Goal: Ask a question

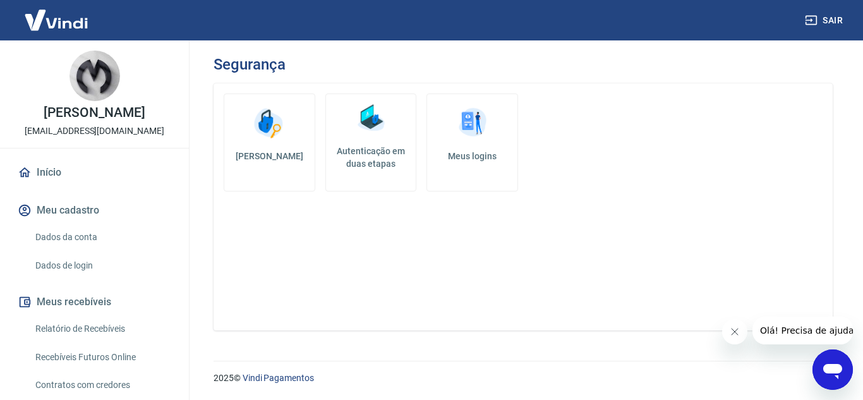
click at [74, 21] on img at bounding box center [56, 20] width 82 height 39
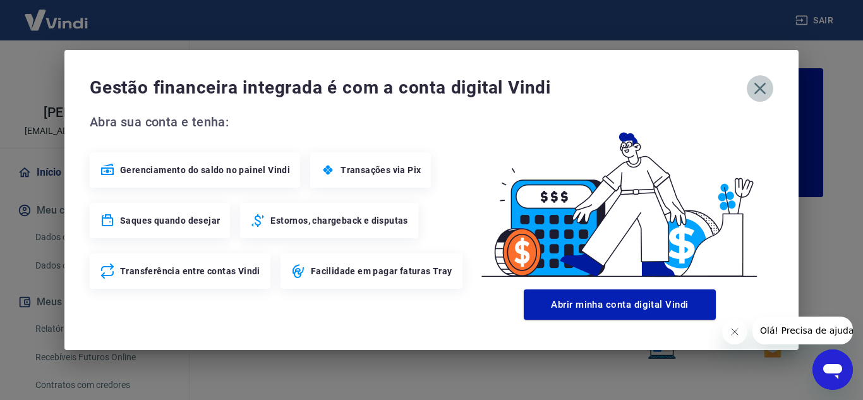
click at [765, 88] on icon "button" at bounding box center [760, 88] width 20 height 20
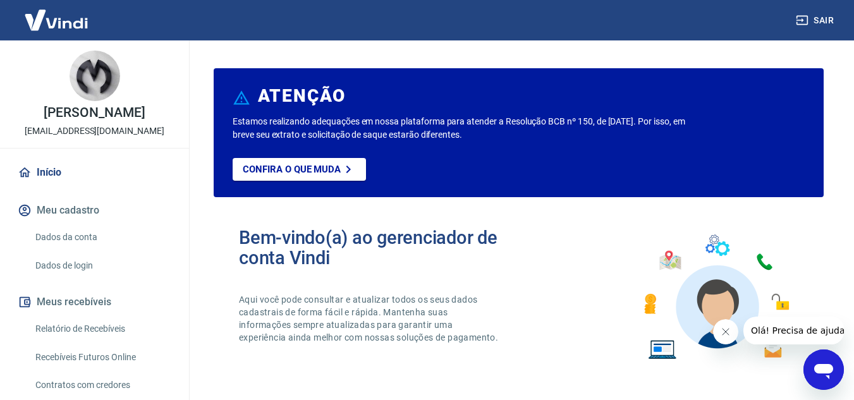
click at [810, 370] on div "Abrir janela de mensagens" at bounding box center [824, 370] width 38 height 38
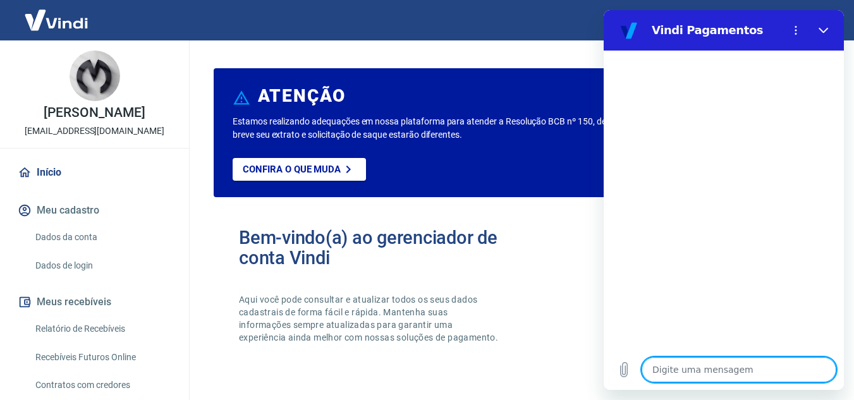
type textarea "O"
type textarea "x"
type textarea "Oi"
type textarea "x"
type textarea "Oi"
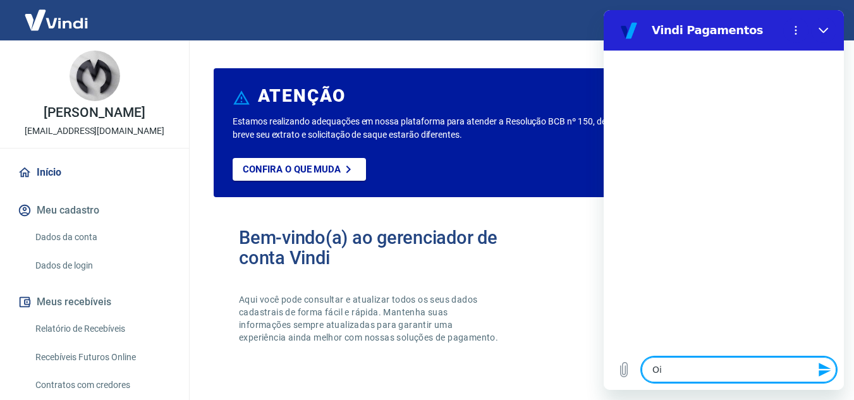
type textarea "x"
type textarea "Oi b"
type textarea "x"
type textarea "Oi bo"
type textarea "x"
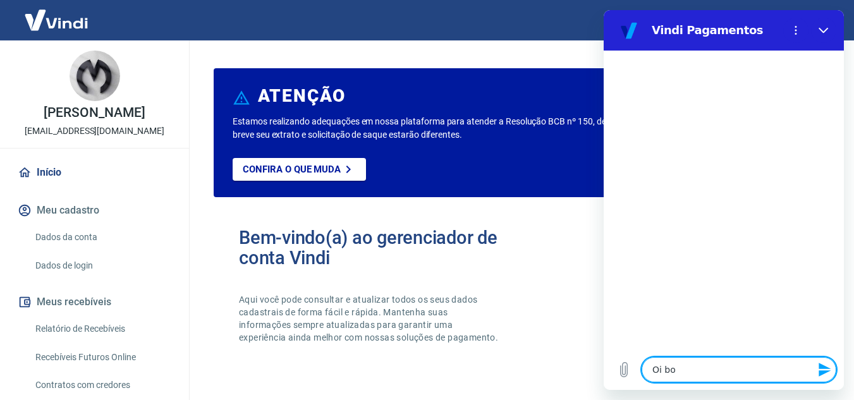
type textarea "Oi bom"
type textarea "x"
type textarea "Oi bom"
type textarea "x"
type textarea "Oi bom d"
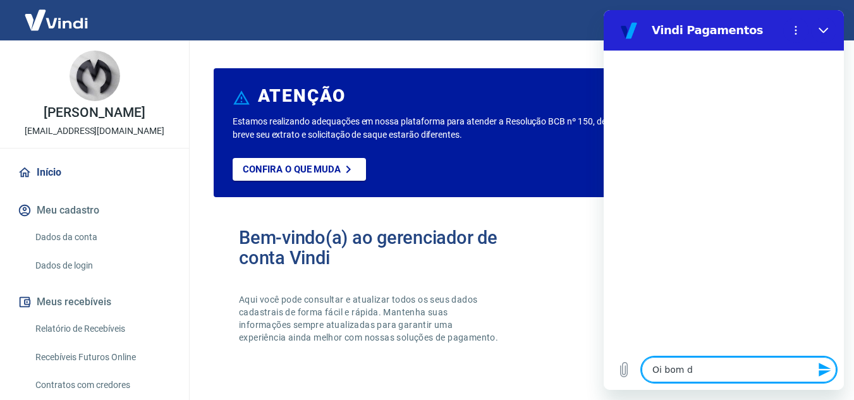
type textarea "x"
type textarea "Oi bom di"
type textarea "x"
type textarea "Oi bom dia"
type textarea "x"
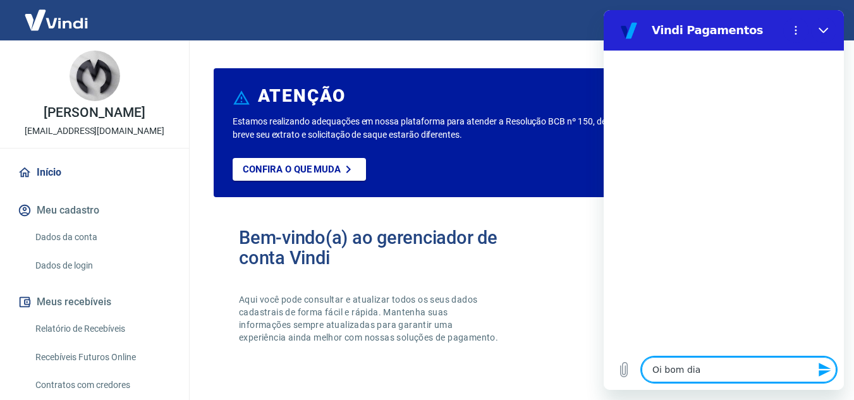
type textarea "Oi bom dia"
type textarea "x"
type textarea "]"
type textarea "x"
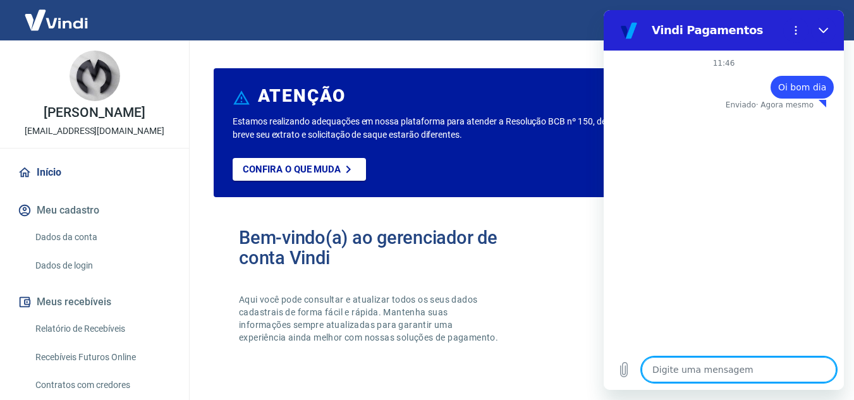
type textarea "T"
type textarea "x"
type textarea "Tu"
type textarea "x"
type textarea "Tud"
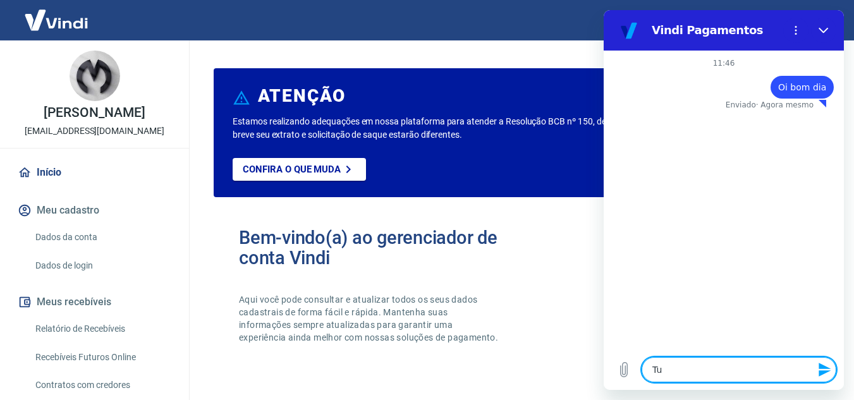
type textarea "x"
type textarea "Tudo"
type textarea "x"
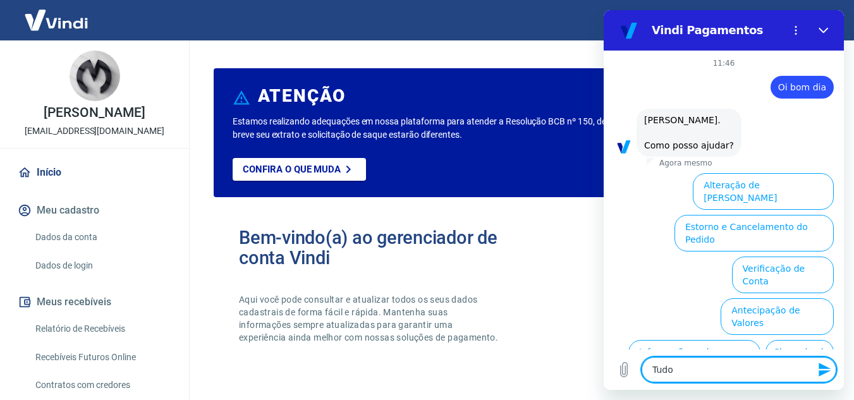
type textarea "Tudo"
type textarea "x"
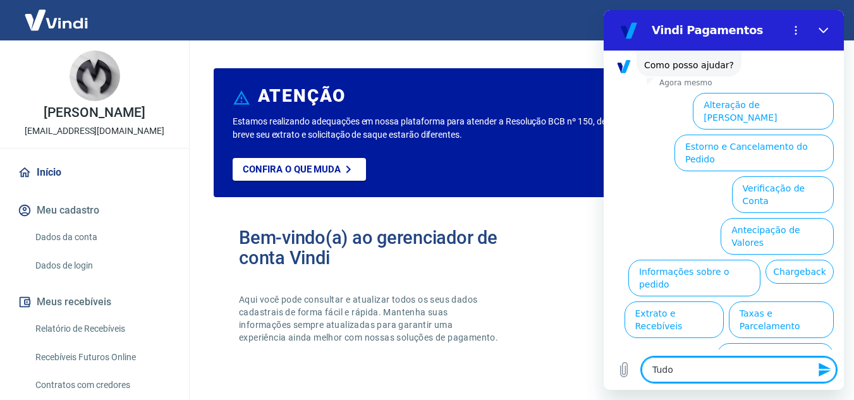
type textarea "Tudo b"
type textarea "x"
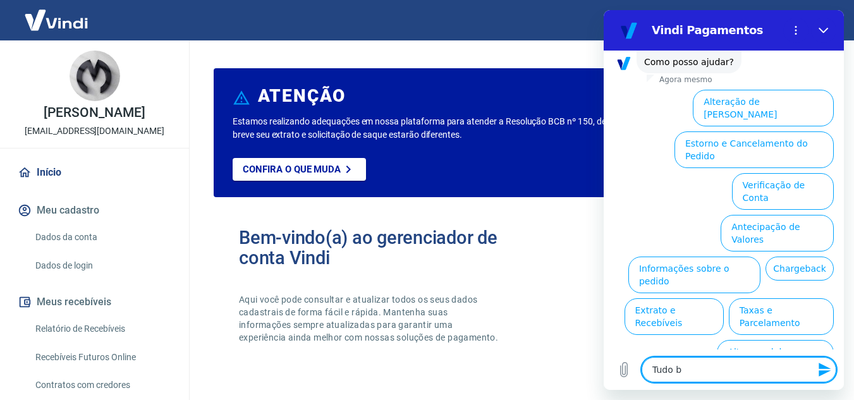
type textarea "Tudo be"
type textarea "x"
type textarea "Tudo bem"
type textarea "x"
type textarea "Tudo be"
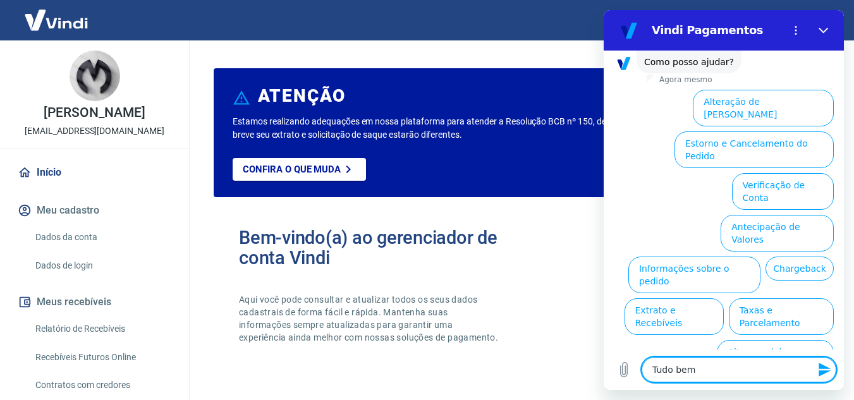
type textarea "x"
type textarea "Tudo b"
type textarea "x"
type textarea "Tudo"
type textarea "x"
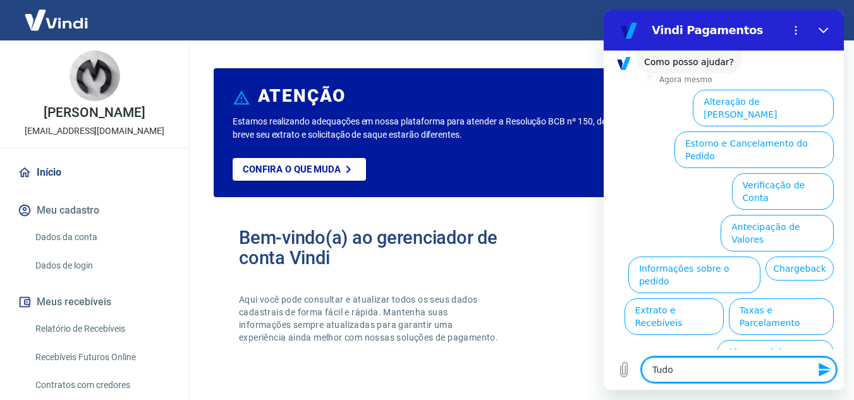
type textarea "Tudo"
type textarea "x"
type textarea "Tud"
type textarea "x"
type textarea "Tu"
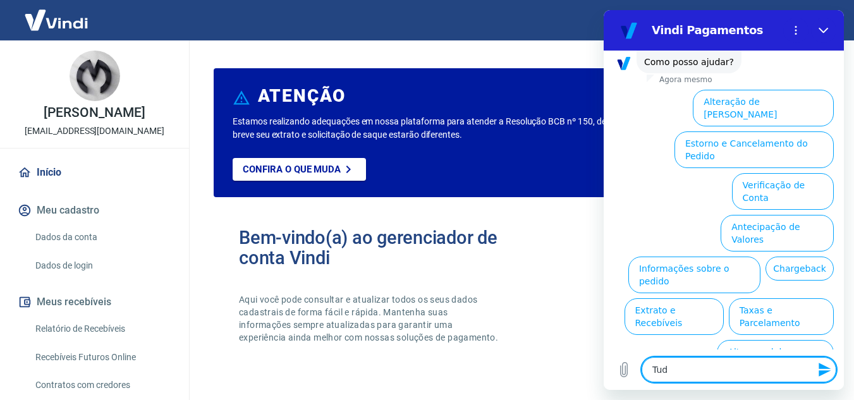
type textarea "x"
type textarea "T"
type textarea "x"
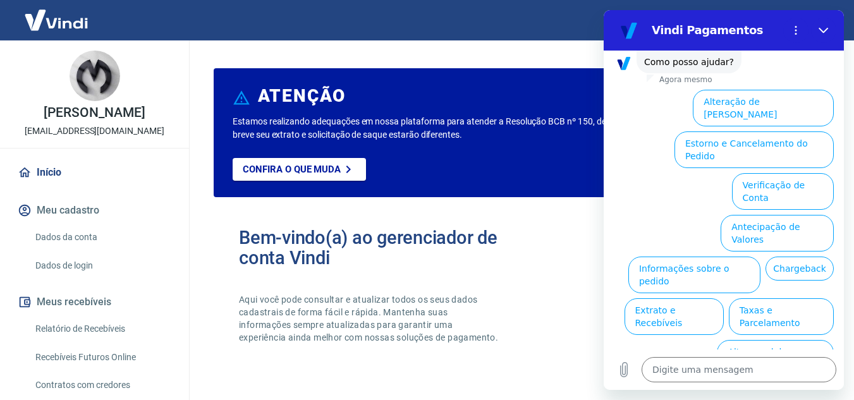
click at [783, 382] on button "Assinaturas e Faturas Tray" at bounding box center [773, 400] width 122 height 37
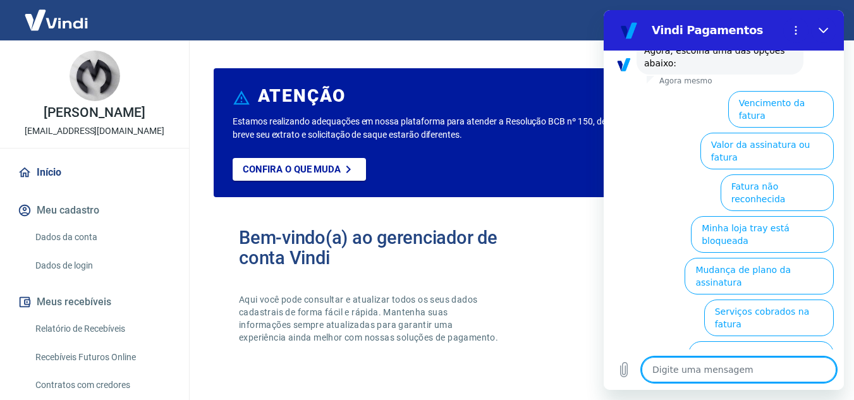
scroll to position [167, 0]
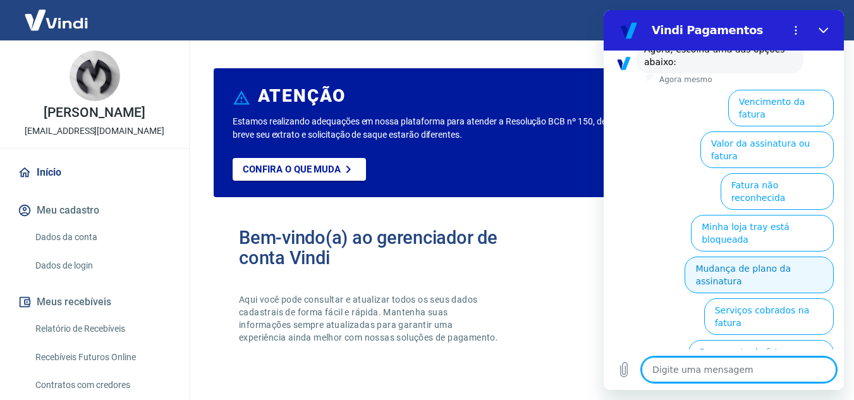
click at [775, 257] on button "Mudança de plano da assinatura" at bounding box center [758, 275] width 149 height 37
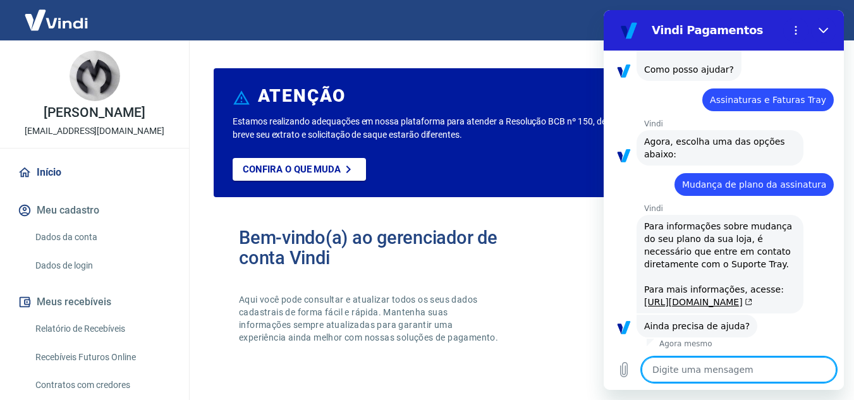
scroll to position [157, 0]
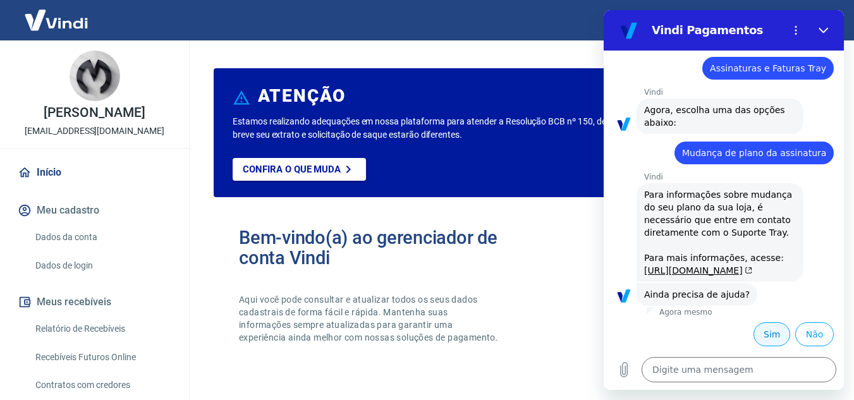
click at [760, 336] on button "Sim" at bounding box center [771, 334] width 37 height 24
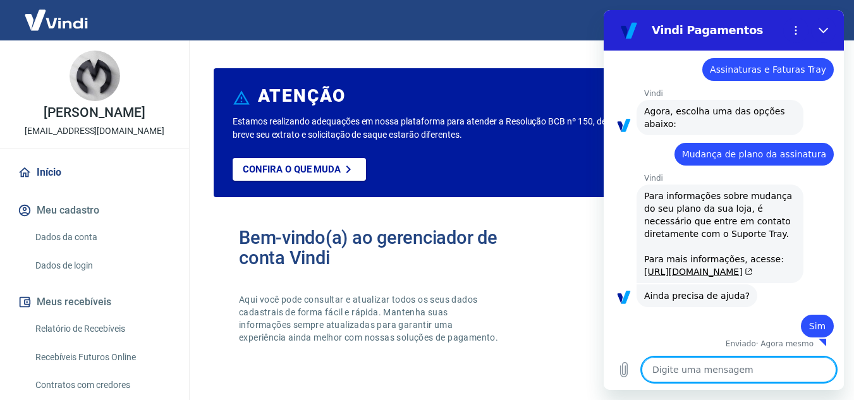
scroll to position [158, 0]
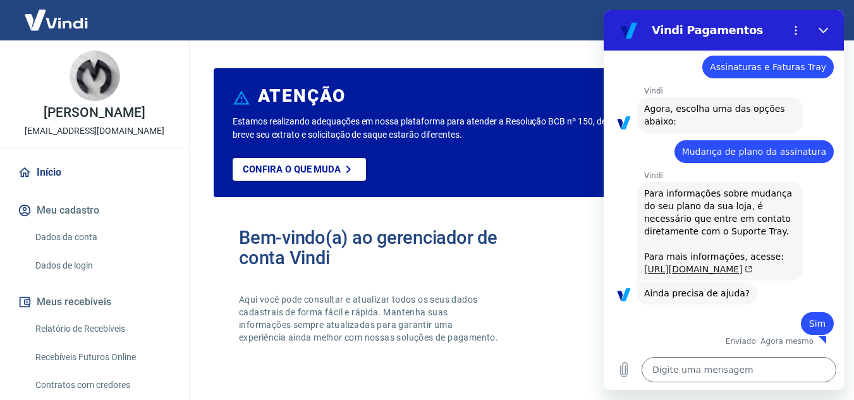
click at [666, 264] on link "https://basedeconhecimento.tray.com.br/hc/pt-br/articles/6743727654171-Como-ent…" at bounding box center [698, 269] width 108 height 10
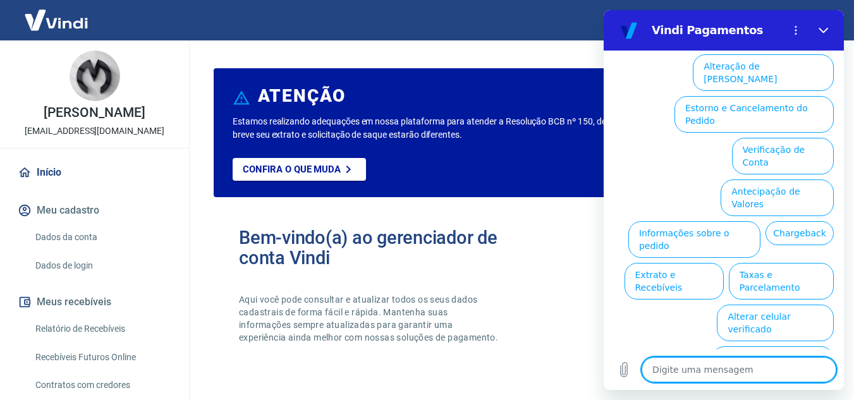
scroll to position [487, 0]
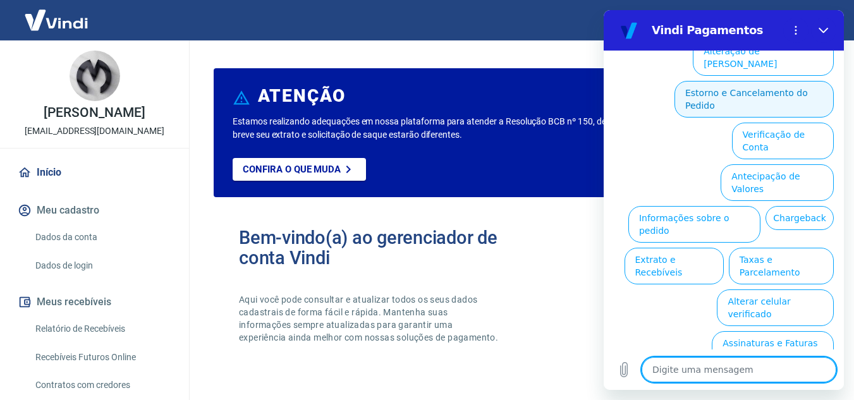
click at [792, 118] on button "Estorno e Cancelamento do Pedido" at bounding box center [753, 99] width 159 height 37
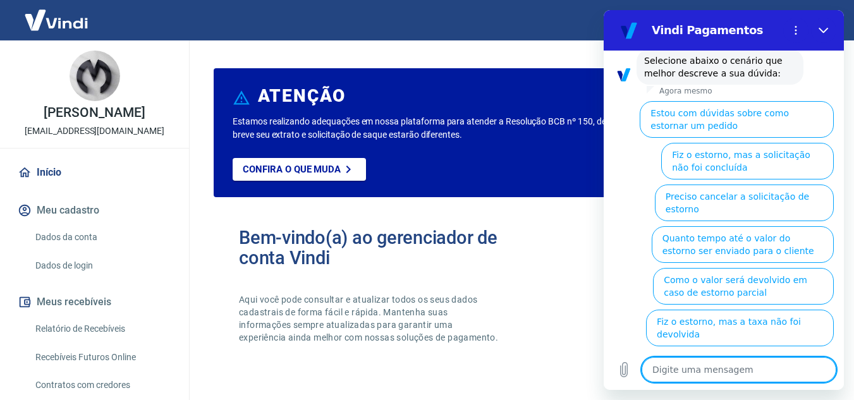
scroll to position [535, 0]
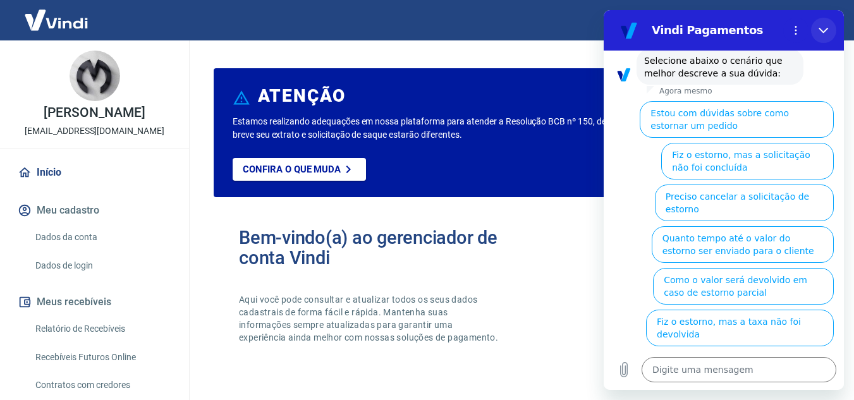
click at [824, 26] on icon "Fechar" at bounding box center [823, 30] width 10 height 10
type textarea "x"
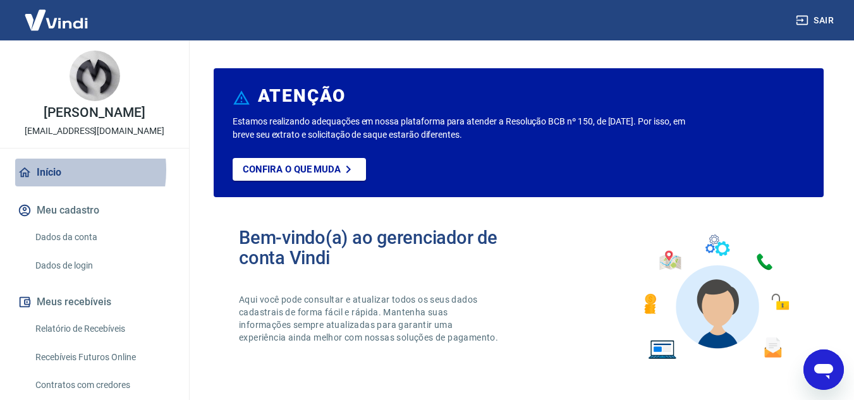
click at [47, 170] on link "Início" at bounding box center [94, 173] width 159 height 28
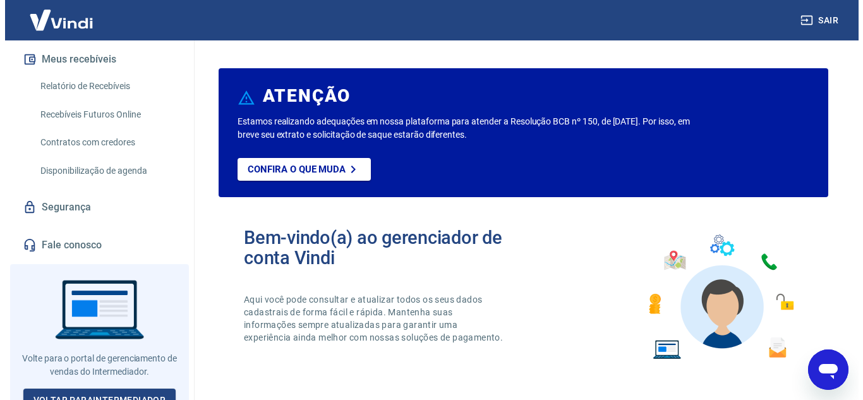
scroll to position [255, 0]
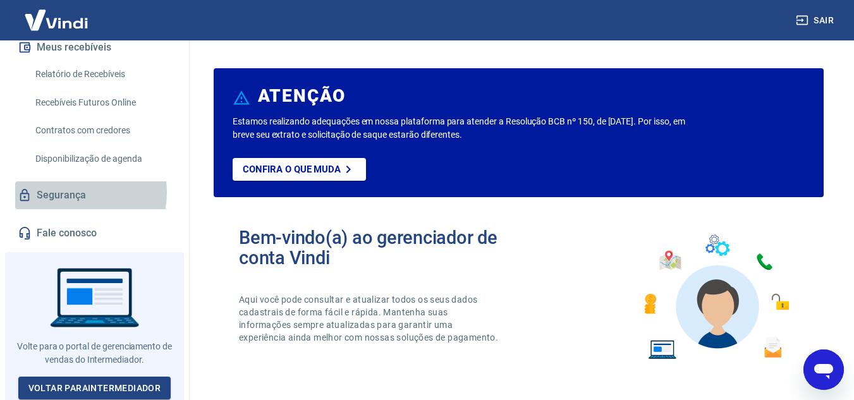
click at [66, 192] on link "Segurança" at bounding box center [94, 195] width 159 height 28
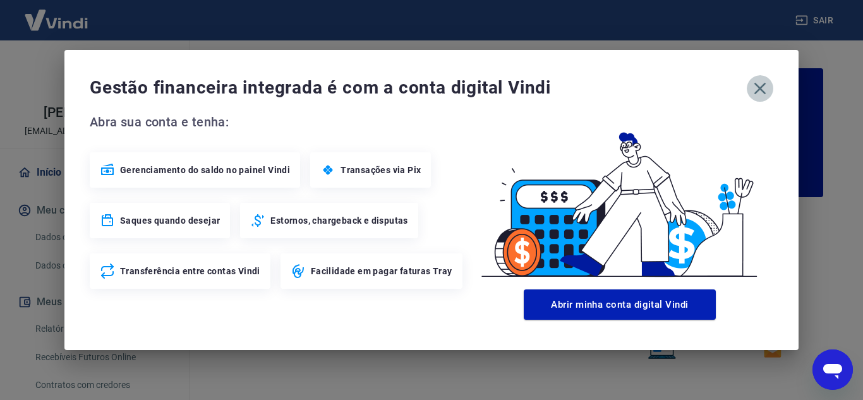
click at [766, 89] on icon "button" at bounding box center [760, 88] width 20 height 20
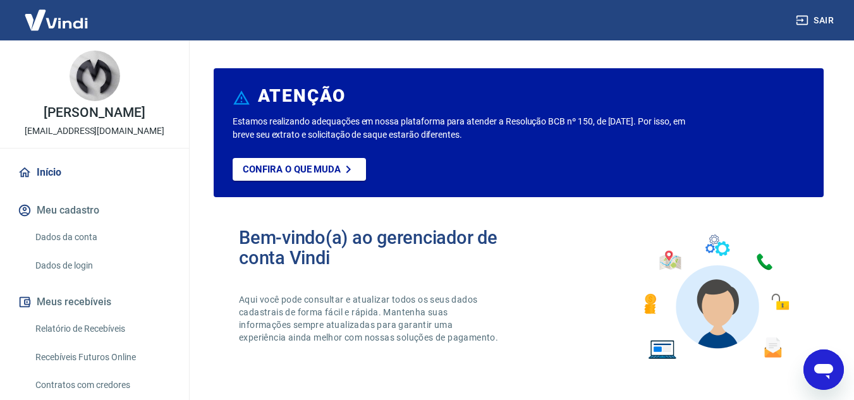
scroll to position [255, 0]
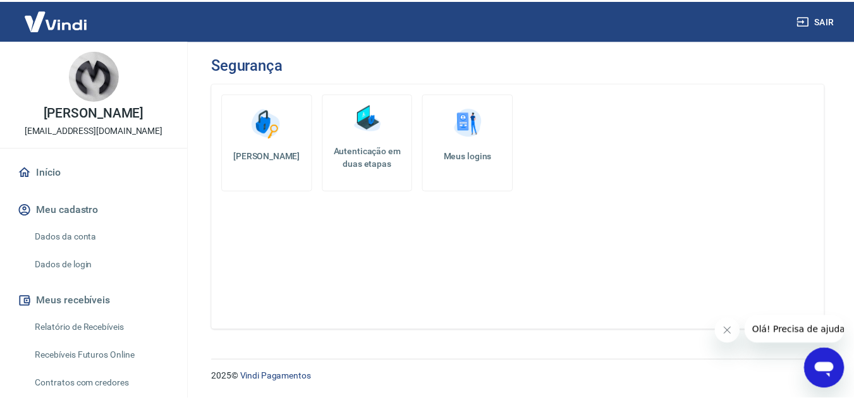
scroll to position [255, 0]
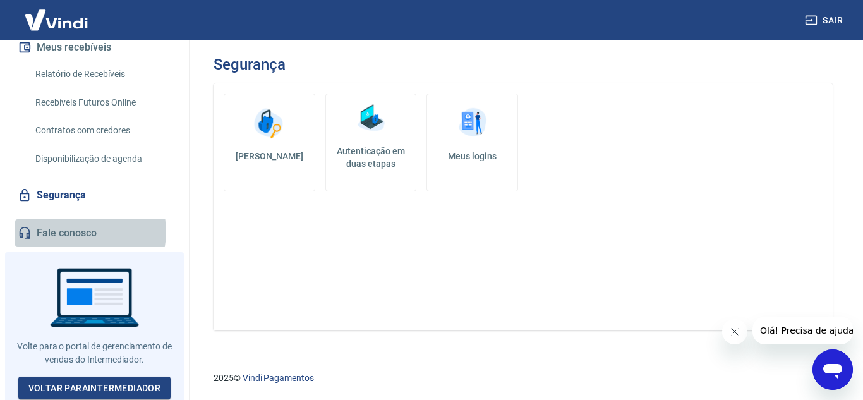
click at [82, 232] on link "Fale conosco" at bounding box center [94, 233] width 159 height 28
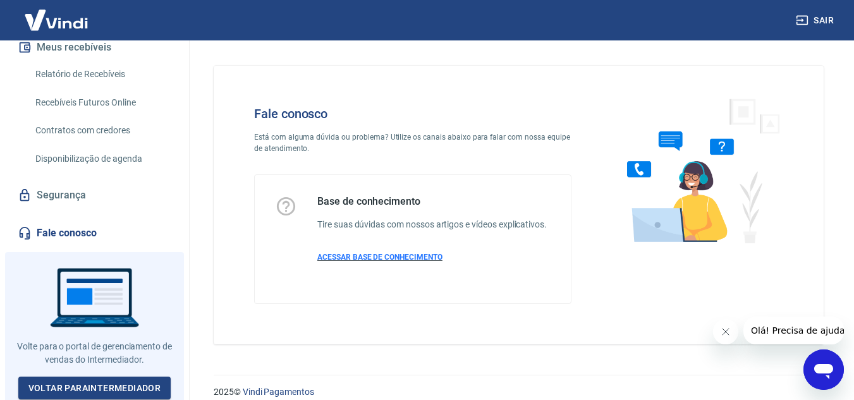
click at [365, 260] on span "ACESSAR BASE DE CONHECIMENTO" at bounding box center [379, 257] width 125 height 9
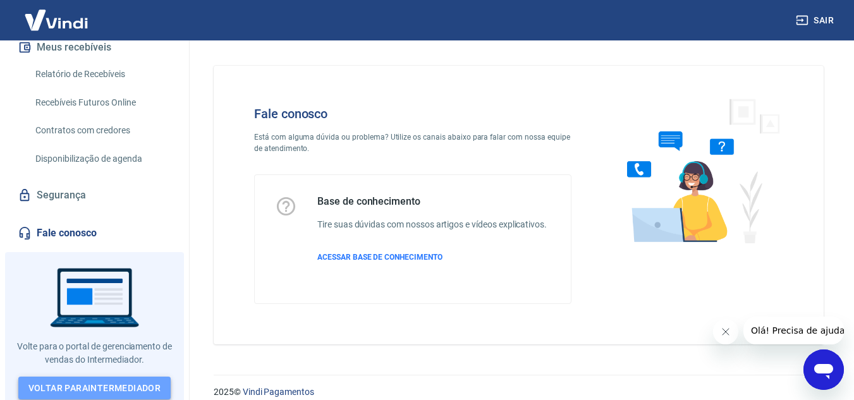
click at [90, 383] on link "Voltar para Intermediador" at bounding box center [94, 388] width 153 height 23
